Goal: Communication & Community: Connect with others

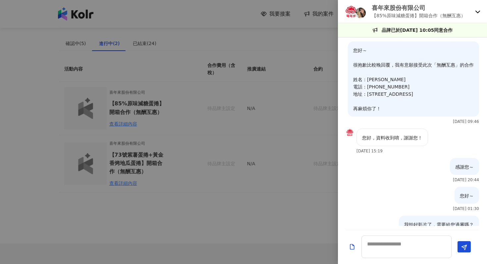
scroll to position [265, 0]
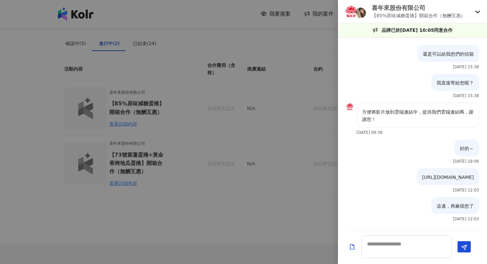
click at [476, 6] on div "喜年來股份有限公司 【85%原味減糖蛋捲】開箱合作（無酬互惠）" at bounding box center [412, 11] width 149 height 23
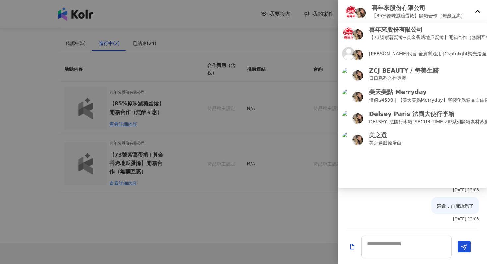
click at [476, 7] on div "喜年來股份有限公司 【85%原味減糖蛋捲】開箱合作（無酬互惠）" at bounding box center [412, 11] width 149 height 23
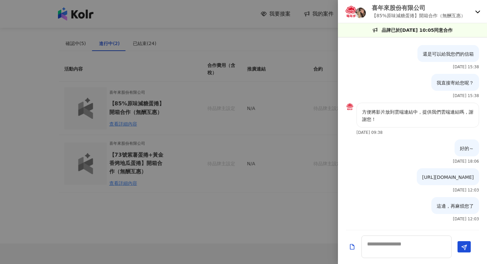
click at [279, 164] on div at bounding box center [243, 132] width 487 height 264
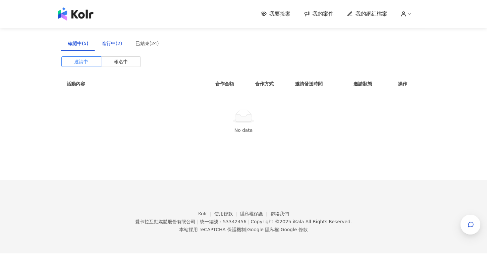
click at [116, 40] on div "進行中(2)" at bounding box center [112, 43] width 21 height 7
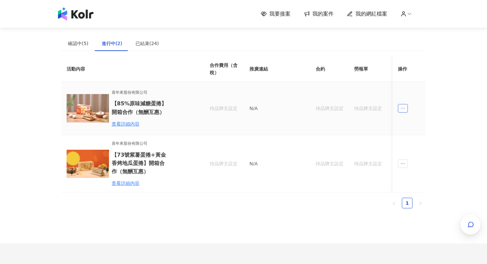
click at [406, 110] on span "ellipsis" at bounding box center [403, 108] width 10 height 9
click at [417, 140] on div "傳訊" at bounding box center [414, 138] width 23 height 7
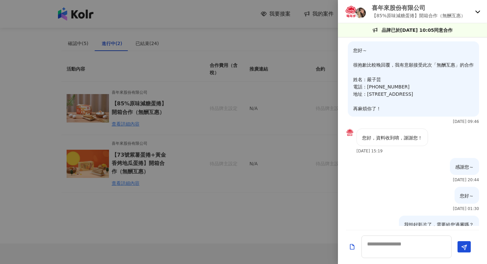
scroll to position [265, 0]
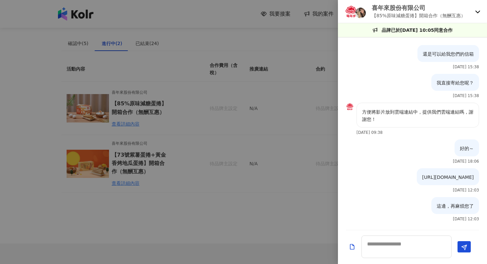
click at [314, 194] on div at bounding box center [243, 132] width 487 height 264
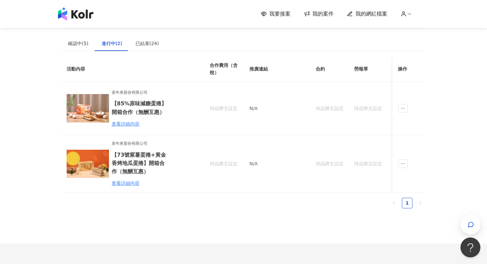
scroll to position [0, 0]
